Goal: Transaction & Acquisition: Obtain resource

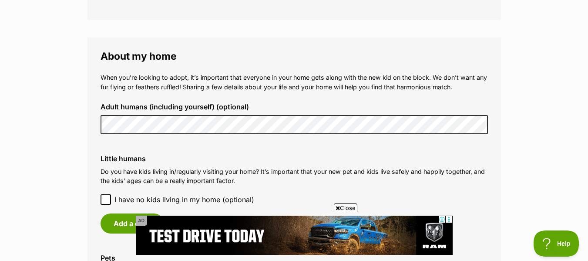
scroll to position [628, 0]
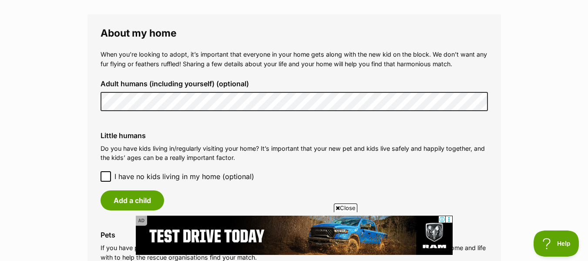
click at [136, 54] on p "When you’re looking to adopt, it’s important that everyone in your home gets al…" at bounding box center [295, 59] width 388 height 19
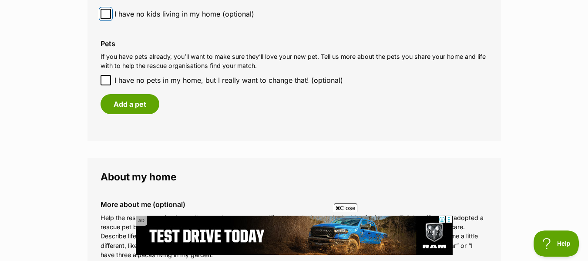
scroll to position [790, 0]
click at [105, 81] on icon at bounding box center [106, 80] width 6 height 6
click at [105, 81] on input "I have no pets in my home, but I really want to change that! (optional)" at bounding box center [106, 79] width 10 height 10
checkbox input "true"
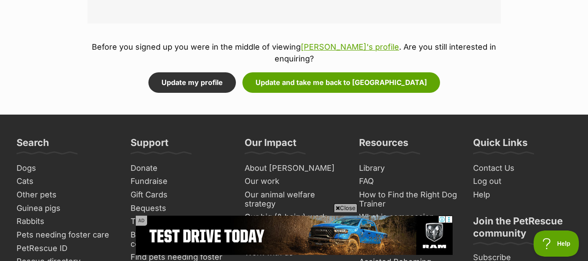
scroll to position [1146, 0]
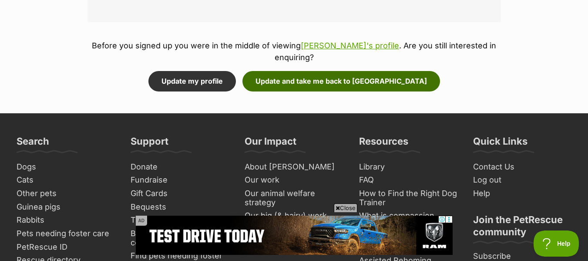
click at [297, 71] on button "Update and take me back to Veneer" at bounding box center [342, 81] width 198 height 20
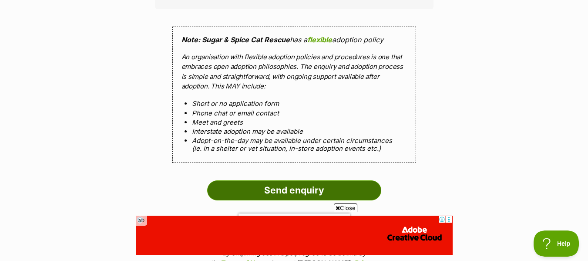
scroll to position [800, 0]
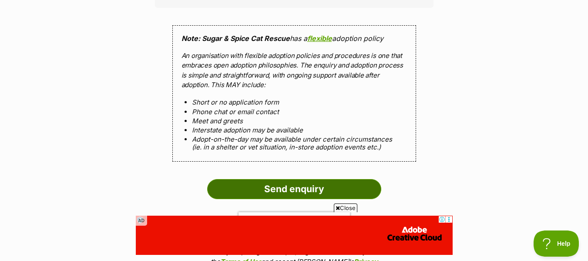
click at [273, 182] on input "Send enquiry" at bounding box center [294, 189] width 174 height 20
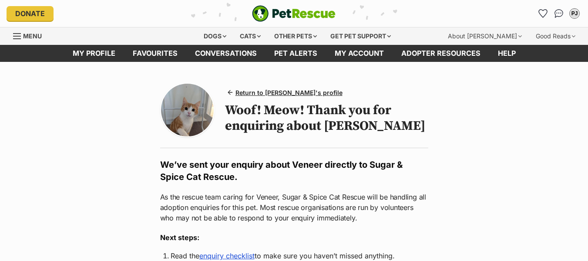
click at [257, 193] on p "As the rescue team caring for Veneer, Sugar & Spice Cat Rescue will be handling…" at bounding box center [294, 207] width 268 height 31
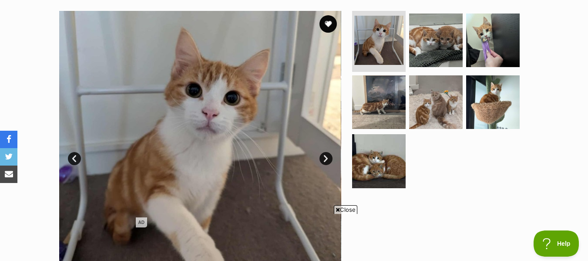
scroll to position [177, 0]
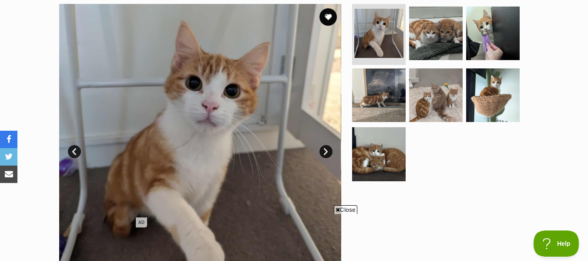
click at [325, 150] on link "Next" at bounding box center [326, 151] width 13 height 13
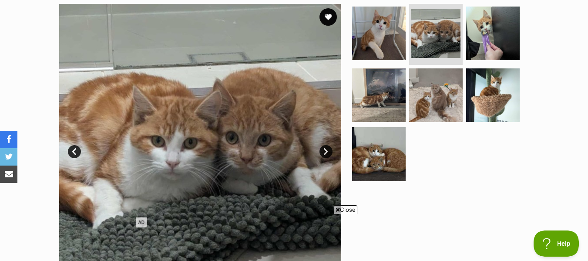
click at [325, 150] on link "Next" at bounding box center [326, 151] width 13 height 13
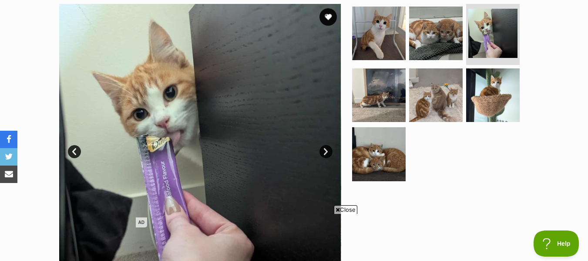
click at [325, 150] on link "Next" at bounding box center [326, 151] width 13 height 13
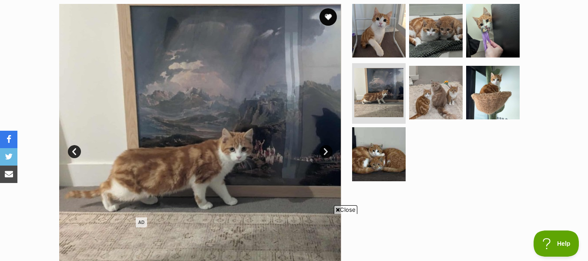
click at [325, 150] on link "Next" at bounding box center [326, 151] width 13 height 13
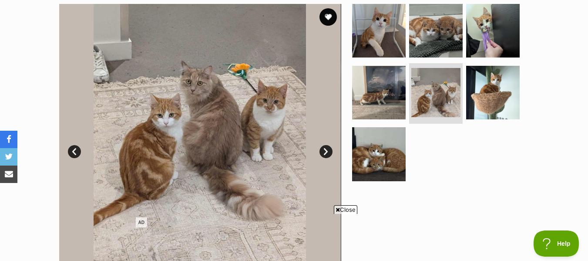
scroll to position [0, 0]
click at [325, 150] on link "Next" at bounding box center [326, 151] width 13 height 13
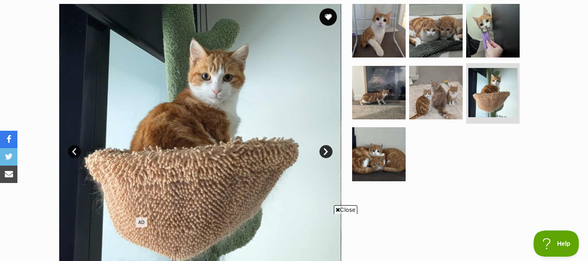
click at [325, 150] on link "Next" at bounding box center [326, 151] width 13 height 13
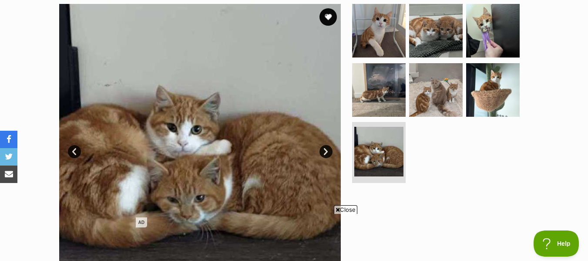
click at [325, 150] on link "Next" at bounding box center [326, 151] width 13 height 13
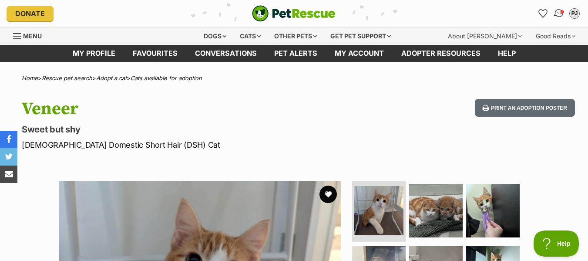
click at [557, 11] on img "Conversations" at bounding box center [560, 13] width 12 height 11
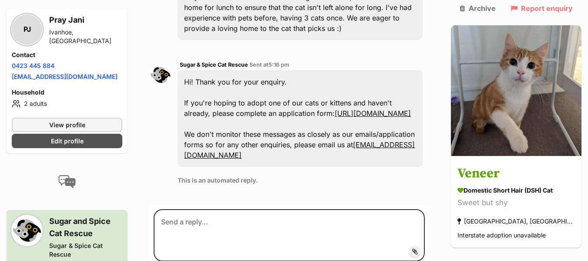
scroll to position [309, 0]
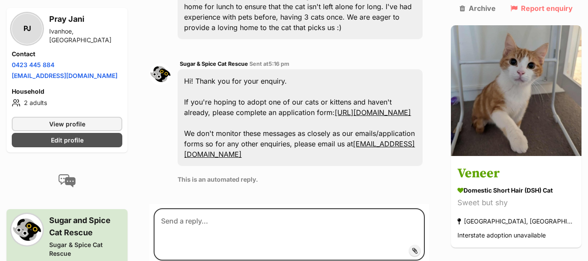
click at [335, 117] on link "[URL][DOMAIN_NAME]" at bounding box center [373, 112] width 76 height 9
